Goal: Navigation & Orientation: Find specific page/section

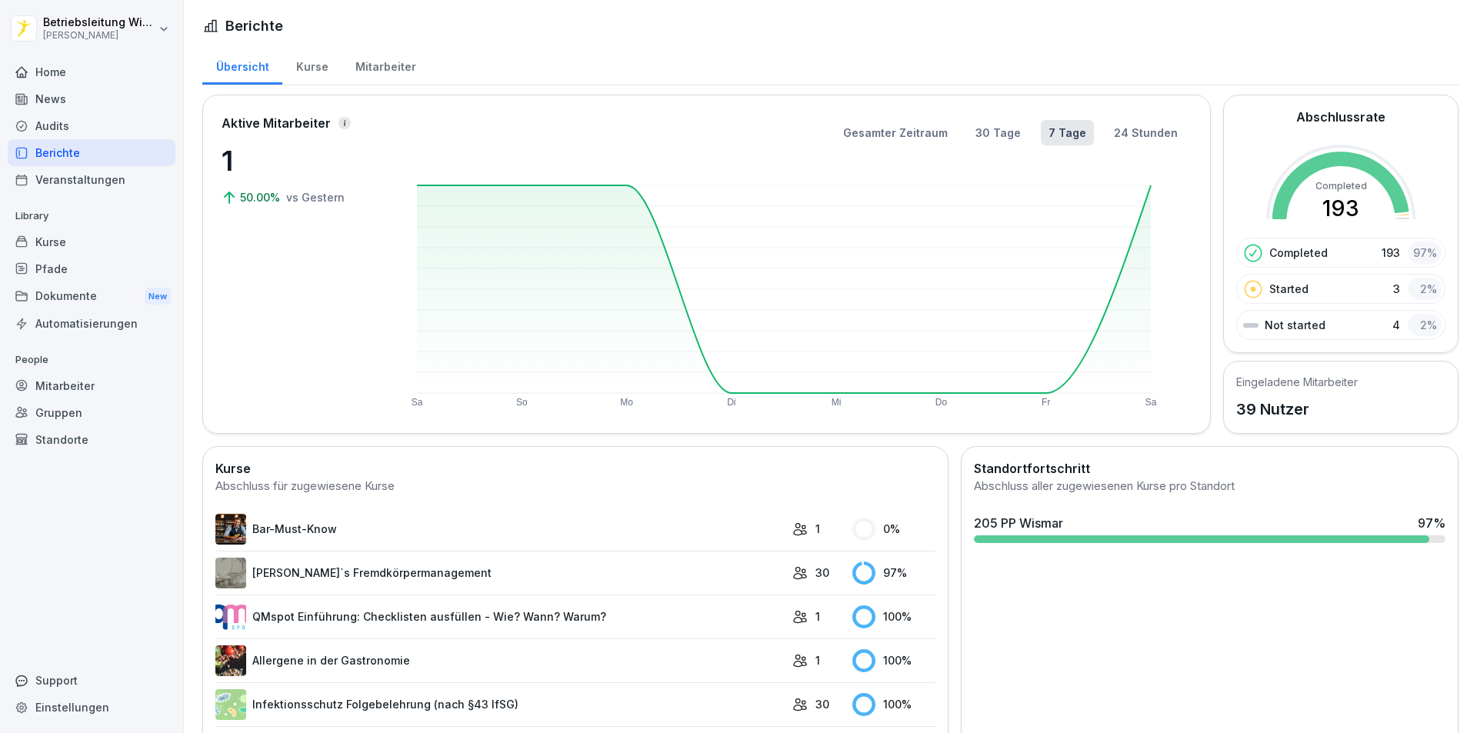
click at [67, 160] on div "Berichte" at bounding box center [92, 152] width 168 height 27
click at [63, 125] on div "Audits" at bounding box center [92, 125] width 168 height 27
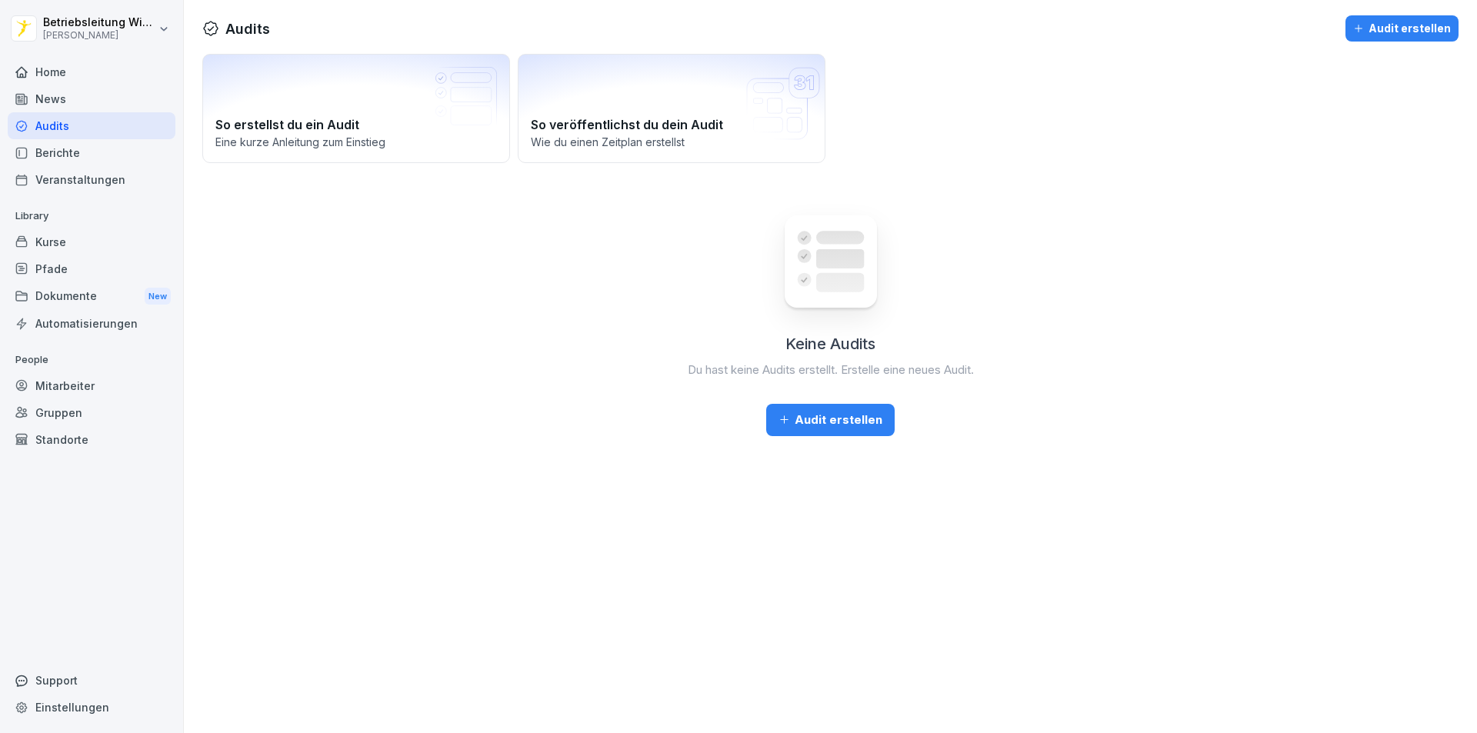
click at [80, 389] on div "Mitarbeiter" at bounding box center [92, 385] width 168 height 27
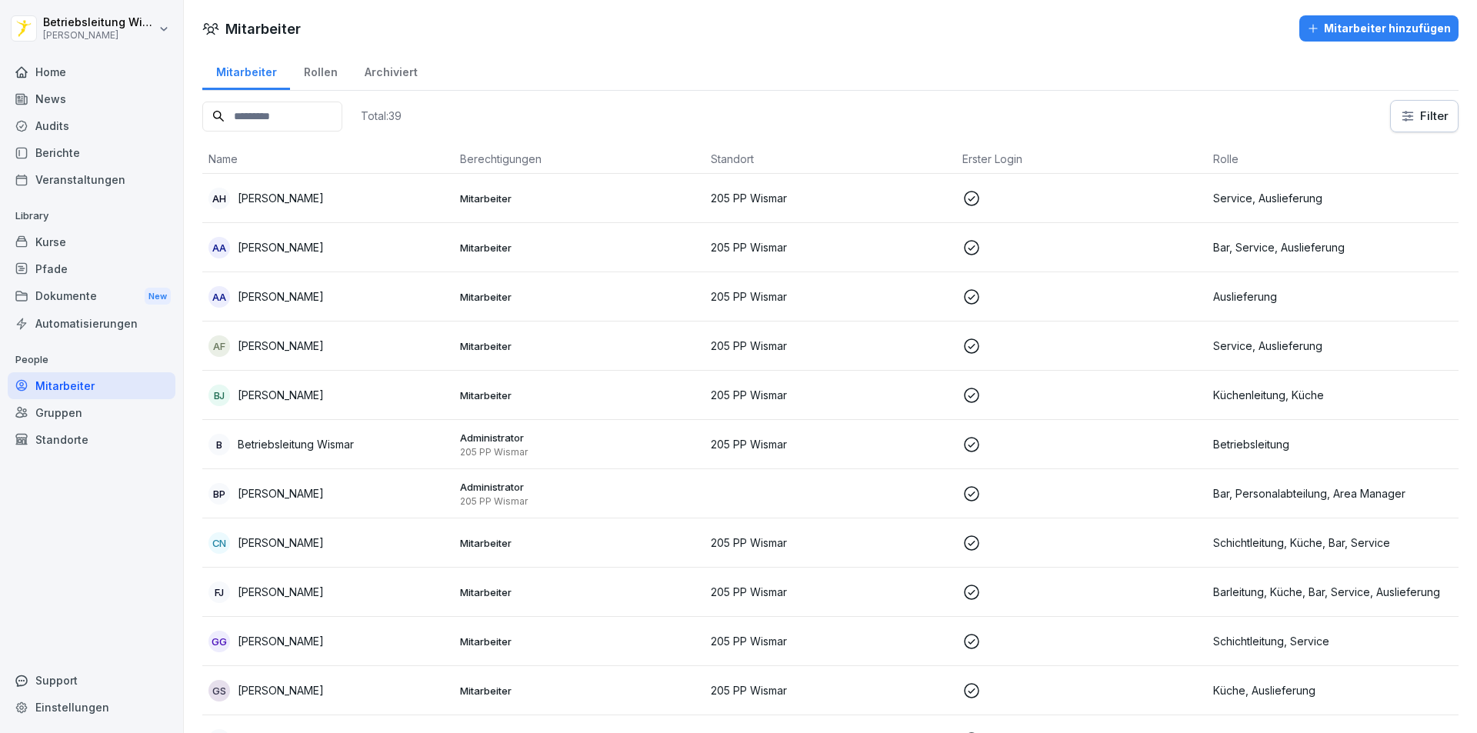
click at [68, 152] on div "Berichte" at bounding box center [92, 152] width 168 height 27
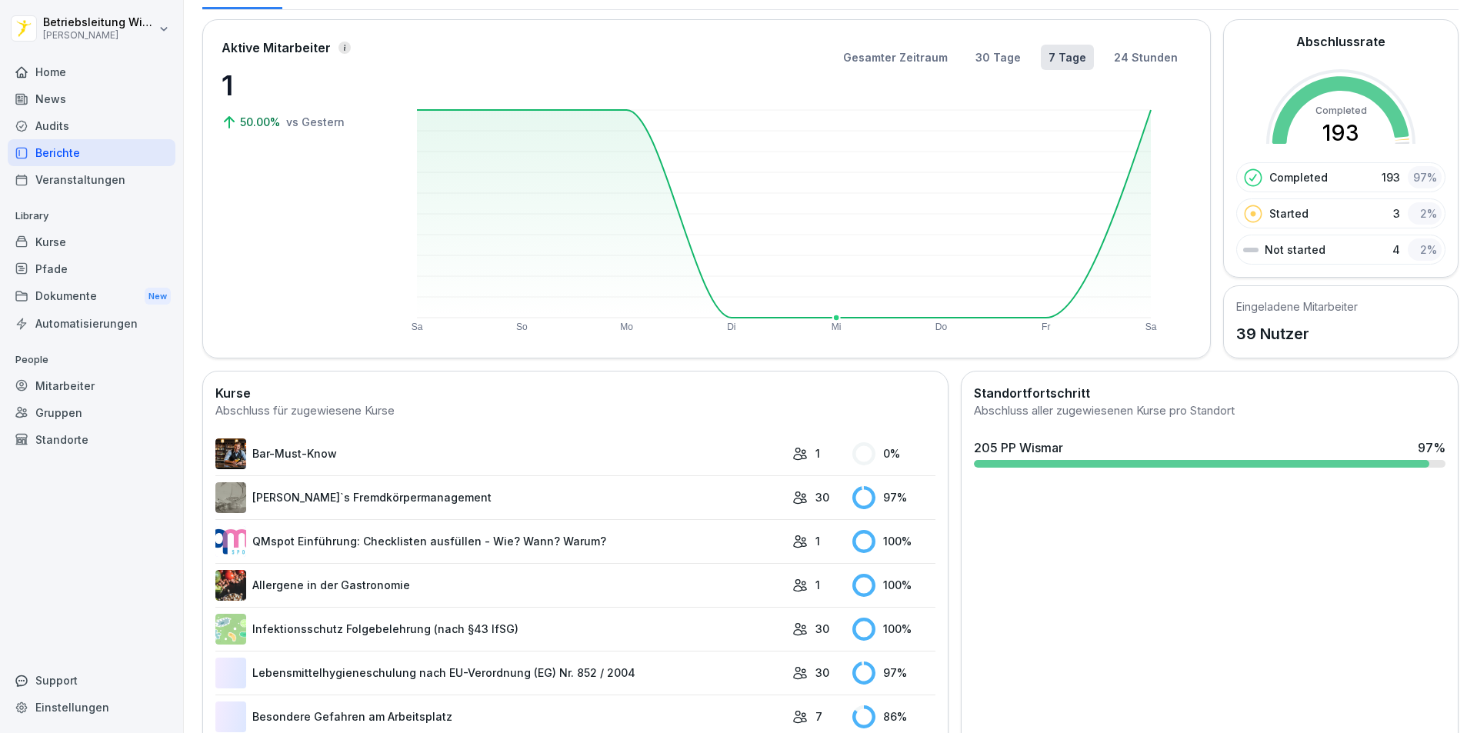
scroll to position [294, 0]
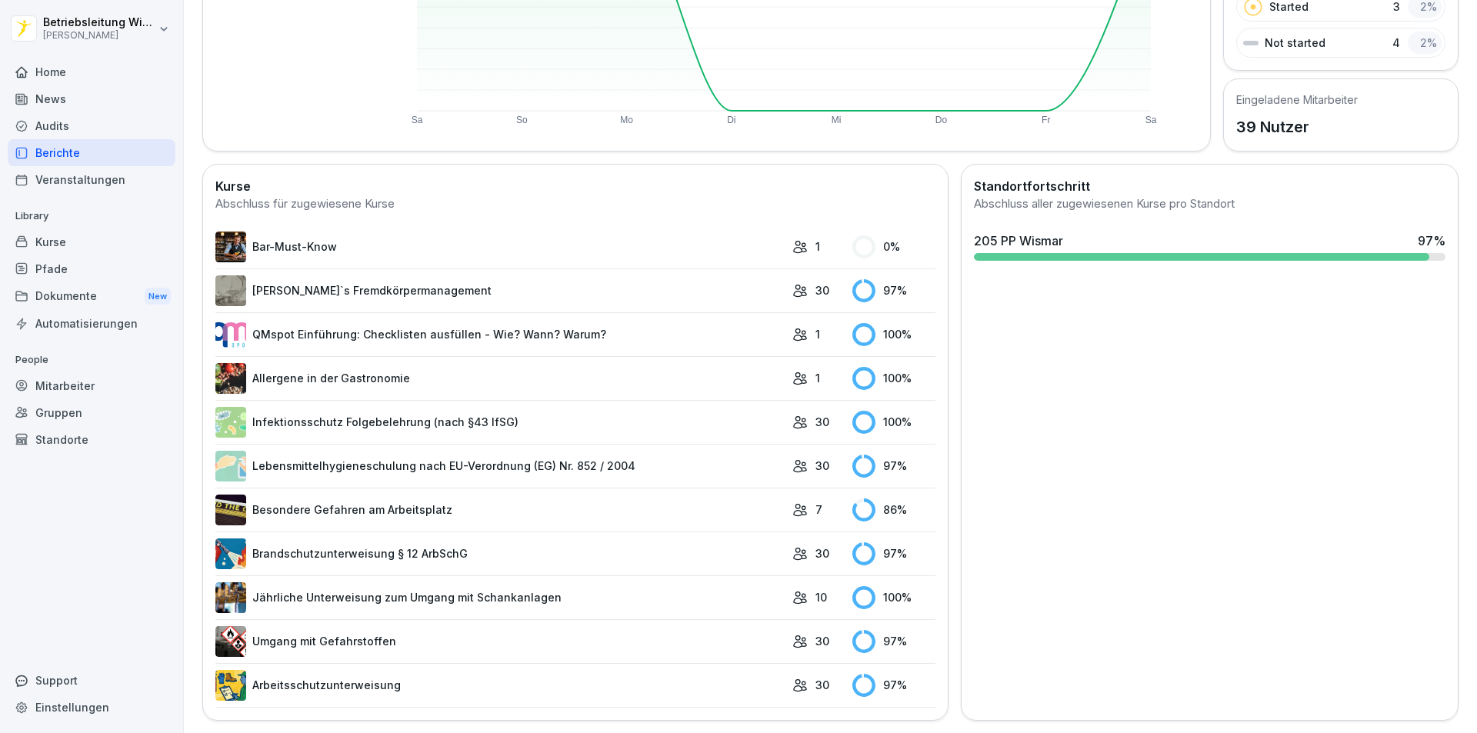
click at [632, 502] on link "Besondere Gefahren am Arbeitsplatz" at bounding box center [499, 510] width 569 height 31
